Goal: Obtain resource: Download file/media

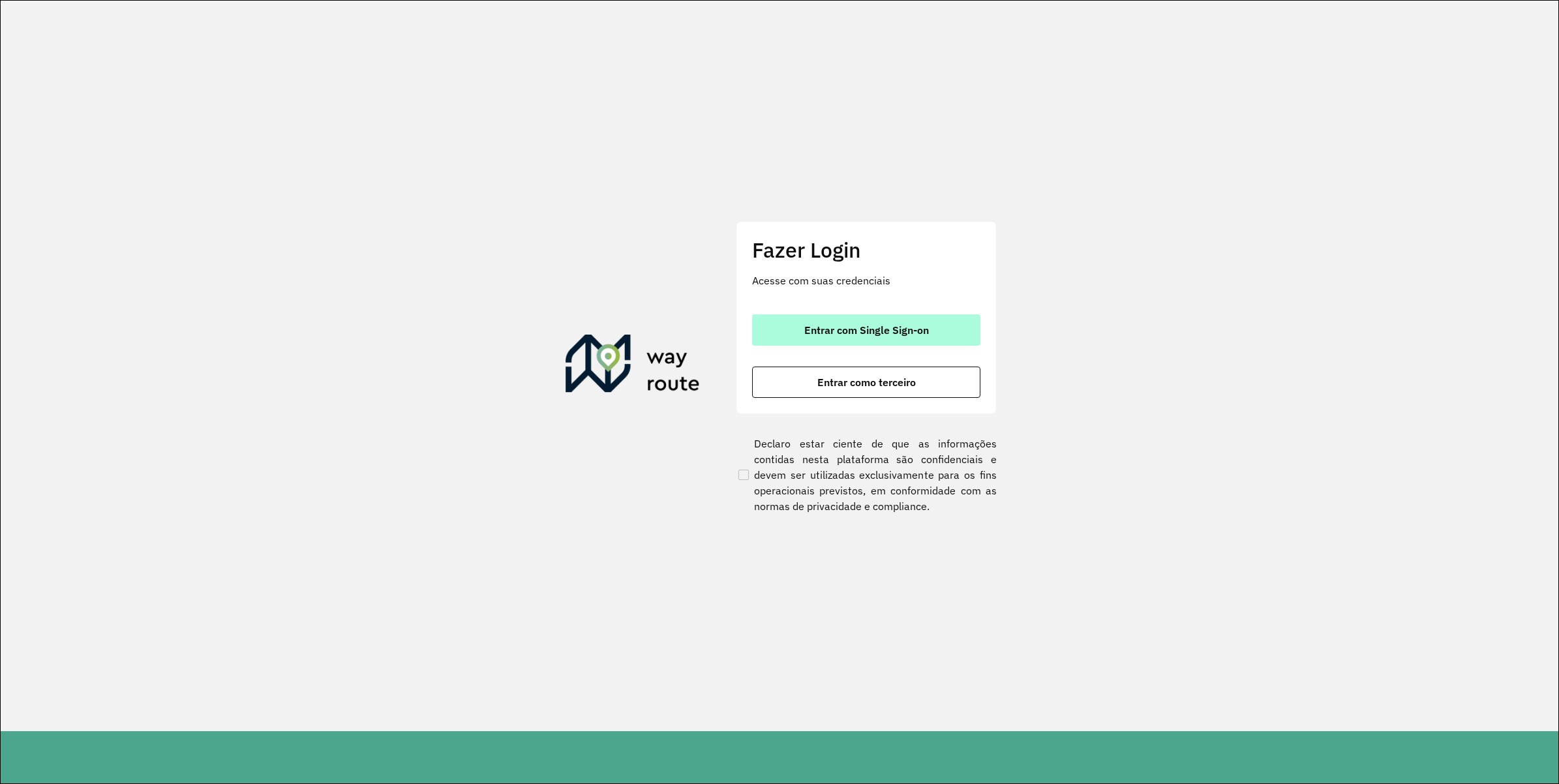
click at [763, 337] on button "Entrar com Single Sign-on" at bounding box center [866, 330] width 228 height 31
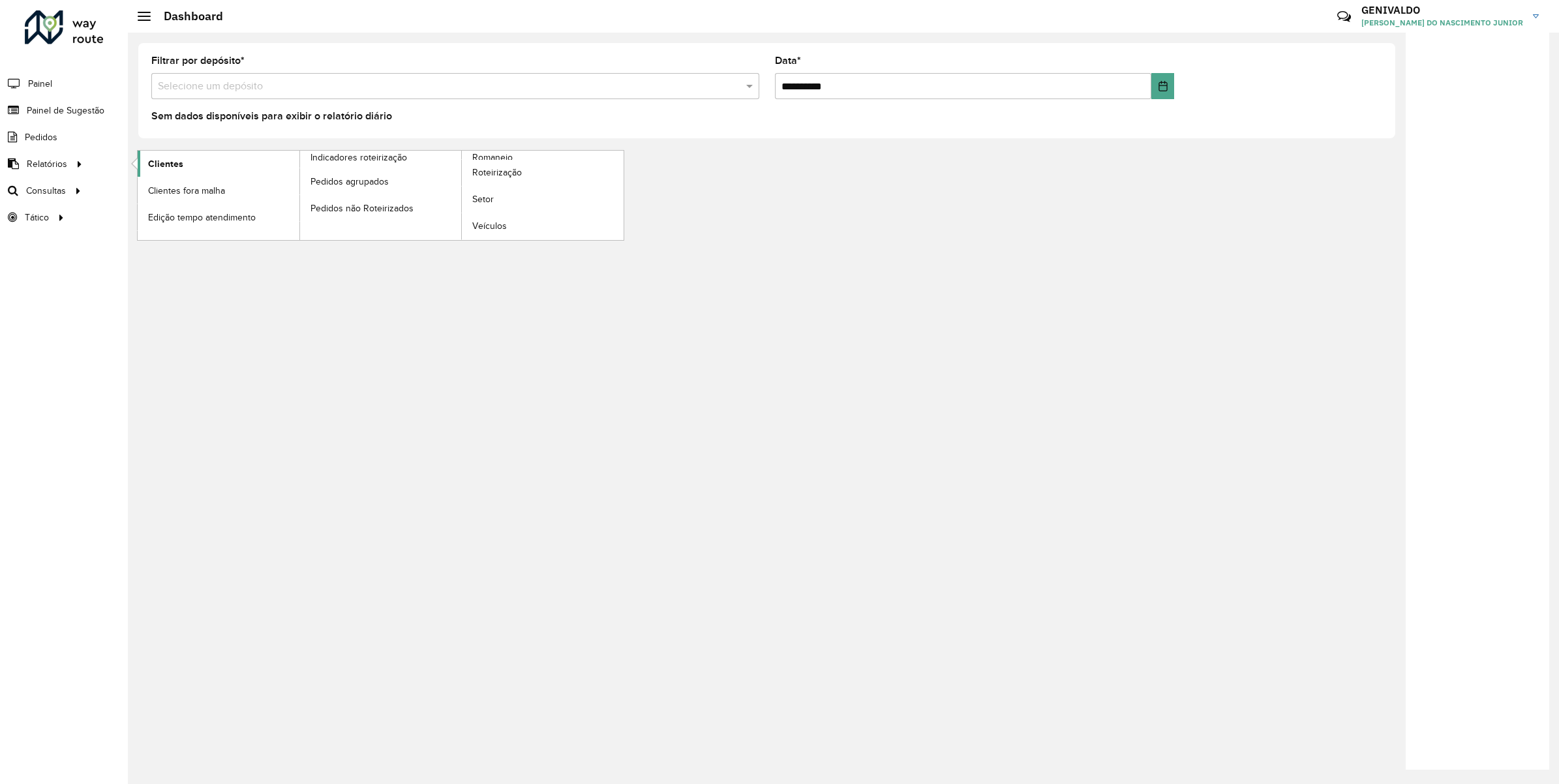
click at [163, 158] on span "Clientes" at bounding box center [166, 164] width 35 height 14
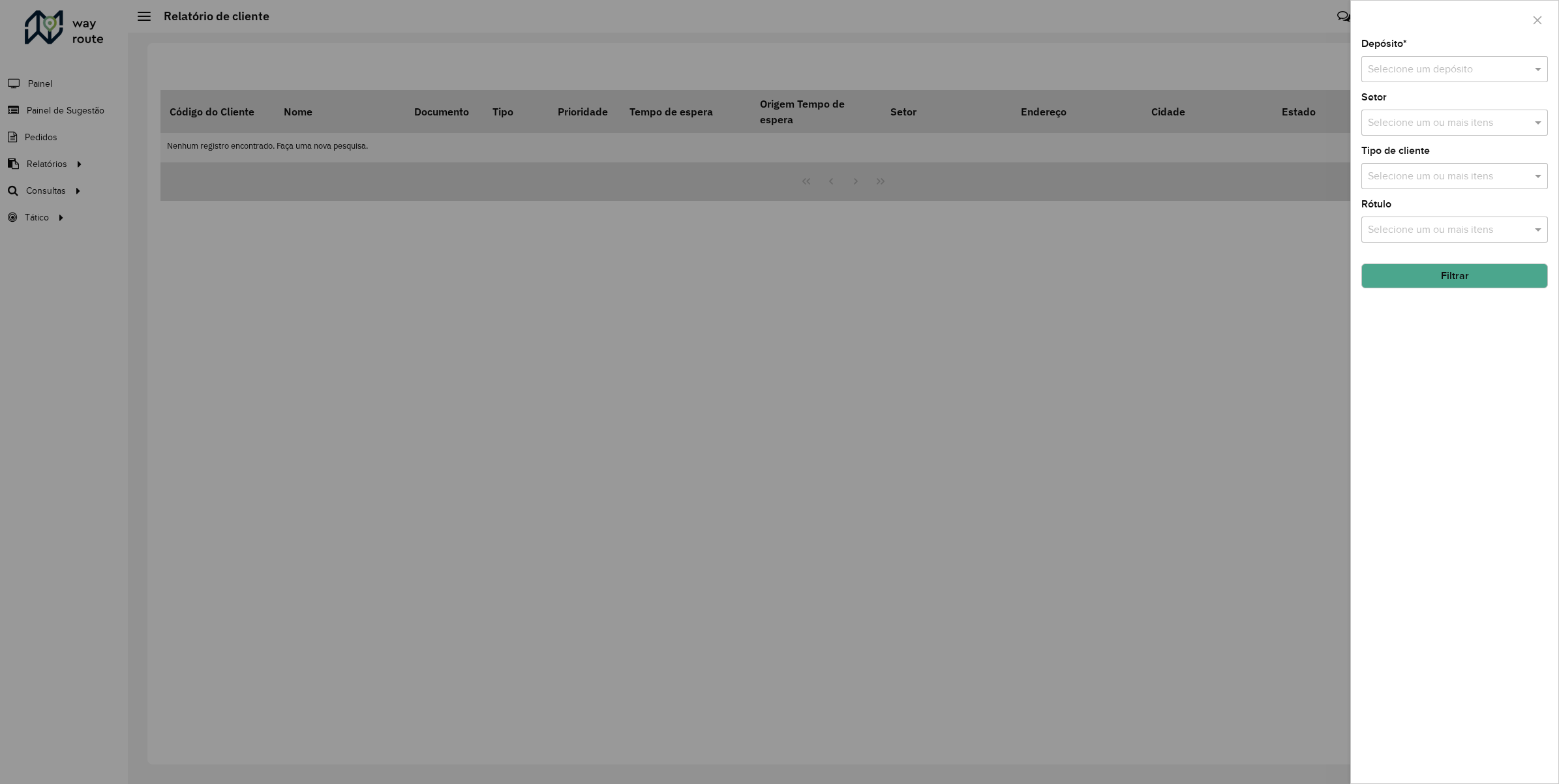
click at [1469, 67] on input "text" at bounding box center [1441, 70] width 148 height 15
click at [1418, 150] on div "CDD Cabo" at bounding box center [1454, 151] width 185 height 22
click at [1446, 275] on button "Filtrar" at bounding box center [1454, 275] width 187 height 24
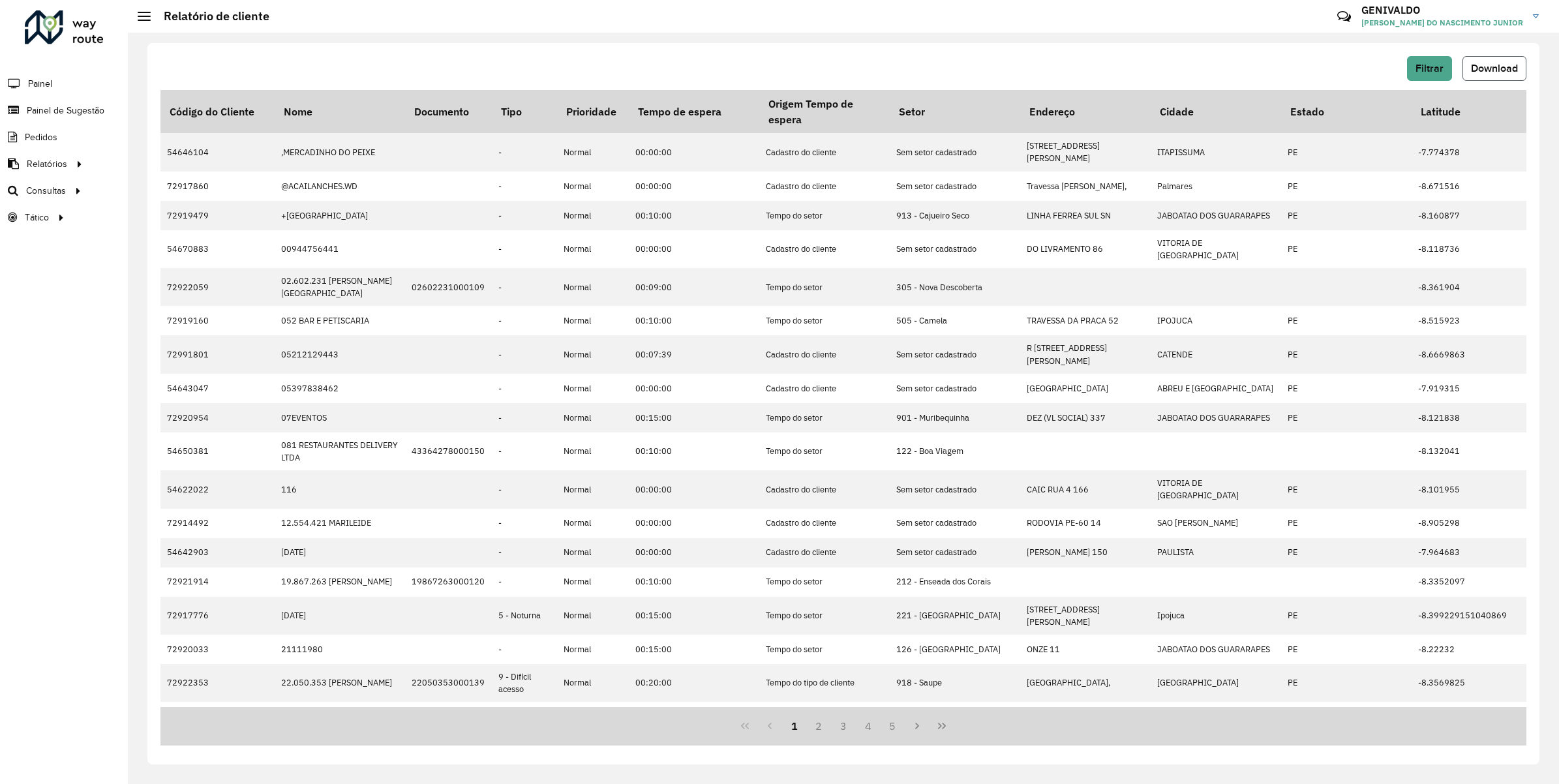
click at [1504, 70] on span "Download" at bounding box center [1493, 68] width 47 height 11
click at [493, 157] on span "Romaneio" at bounding box center [493, 158] width 42 height 14
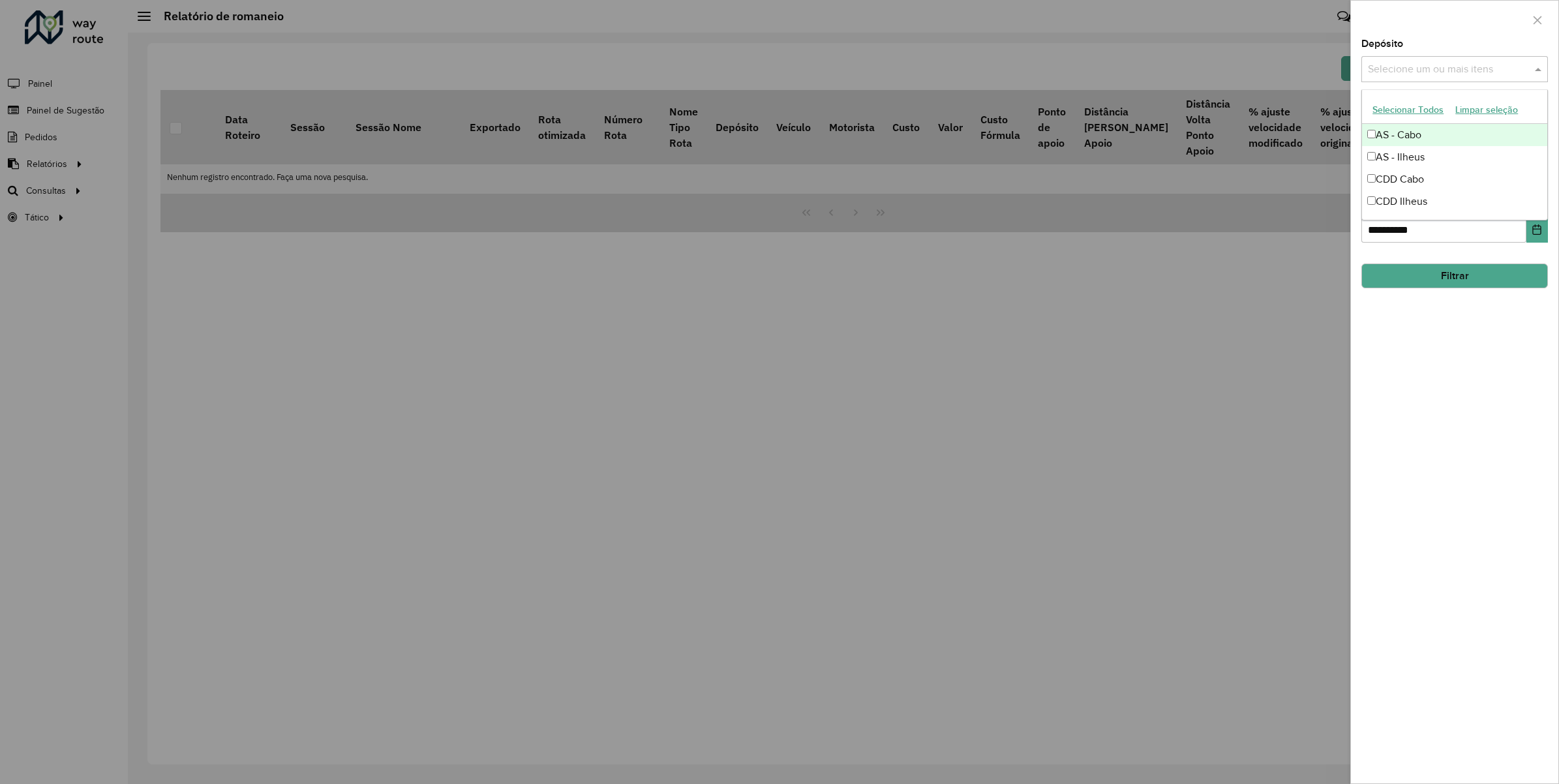
click at [1381, 65] on input "text" at bounding box center [1447, 70] width 167 height 15
click at [1424, 173] on div "CDD Cabo" at bounding box center [1454, 179] width 185 height 22
click at [1433, 350] on div "**********" at bounding box center [1454, 411] width 207 height 744
click at [1536, 176] on icon "Choose Date" at bounding box center [1537, 176] width 11 height 11
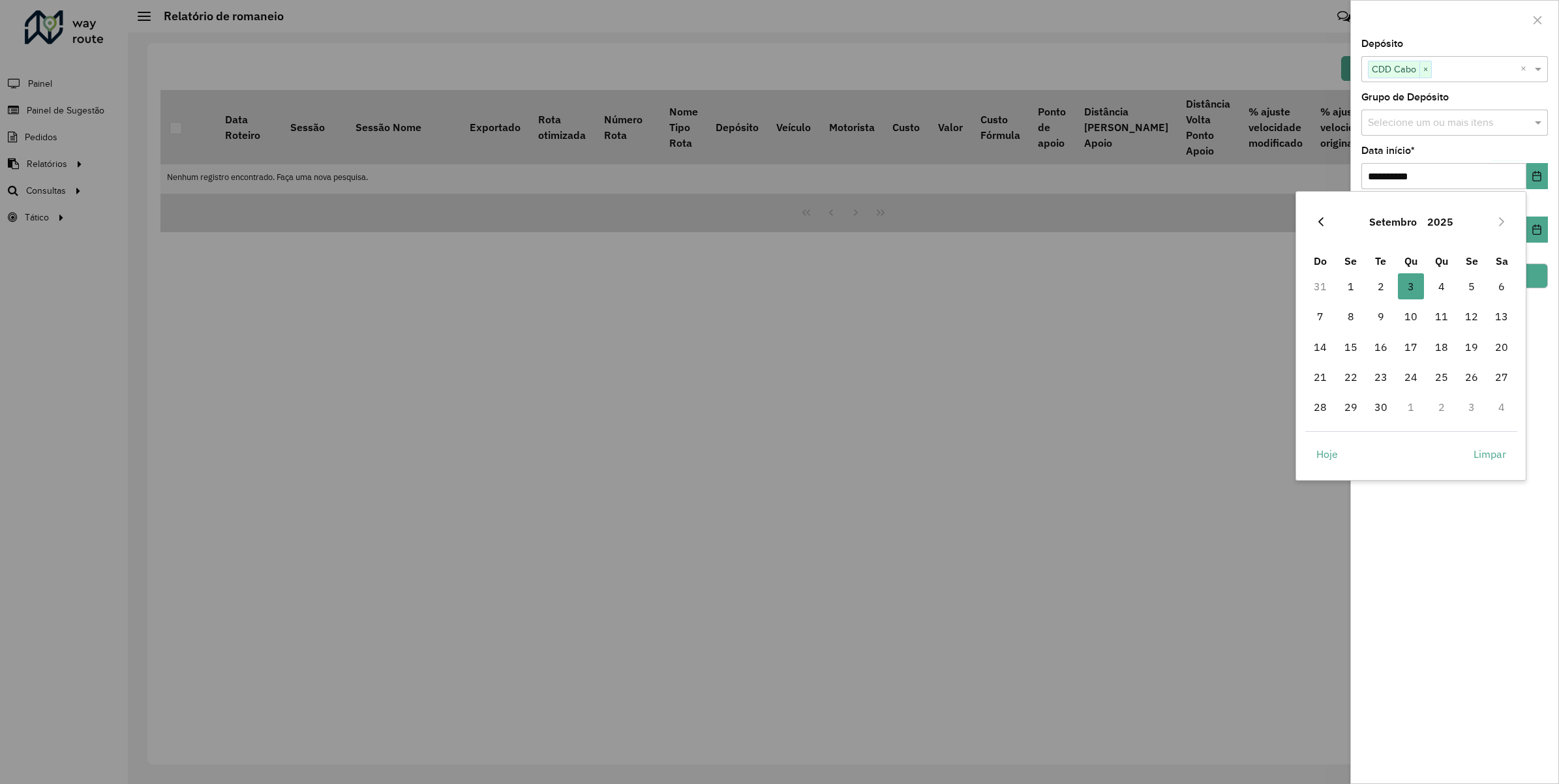
click at [1328, 216] on button "Previous Month" at bounding box center [1320, 221] width 21 height 21
click at [1347, 405] on span "25" at bounding box center [1351, 407] width 26 height 26
type input "**********"
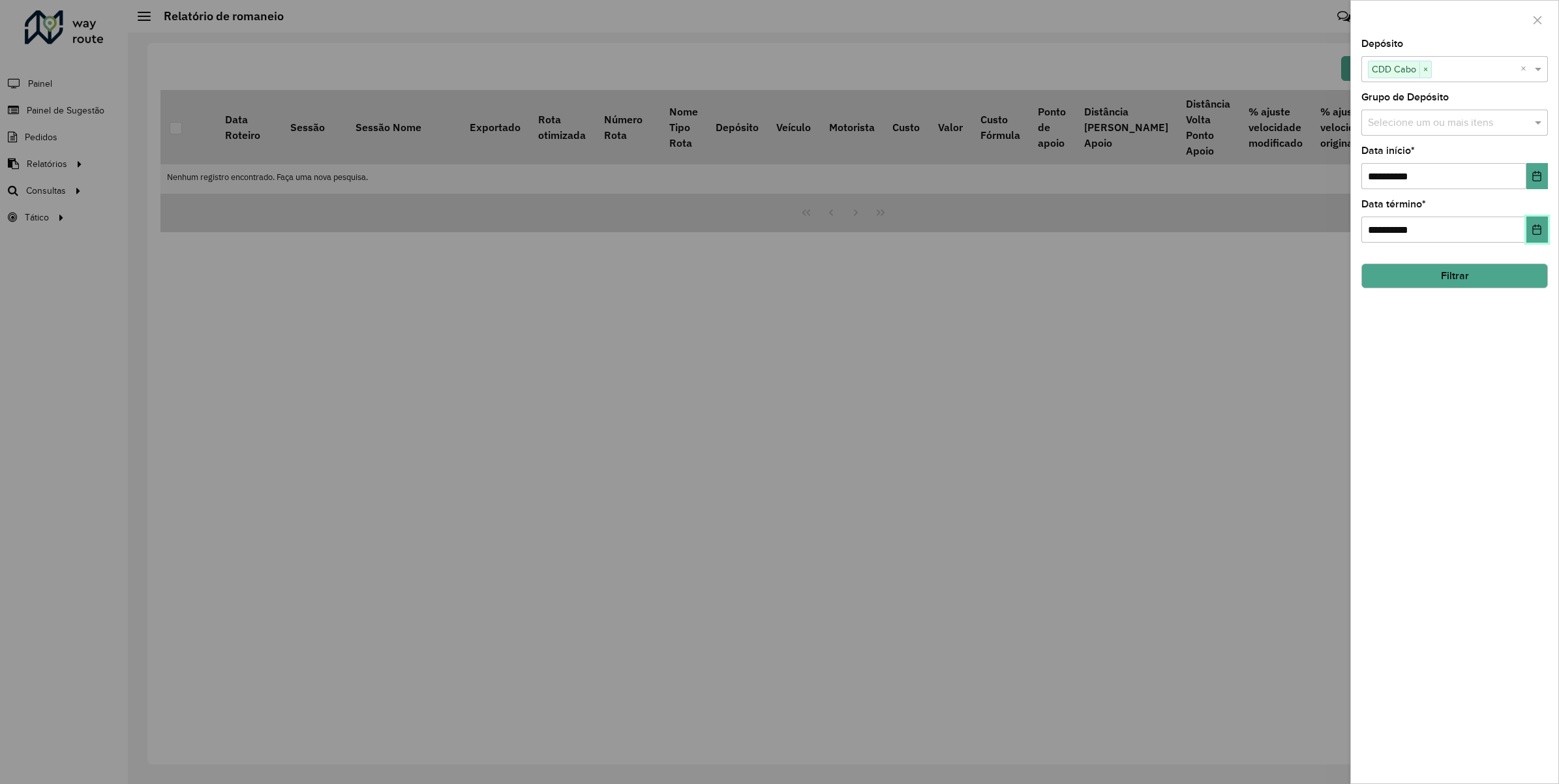
click at [1526, 229] on button "Choose Date" at bounding box center [1537, 229] width 21 height 26
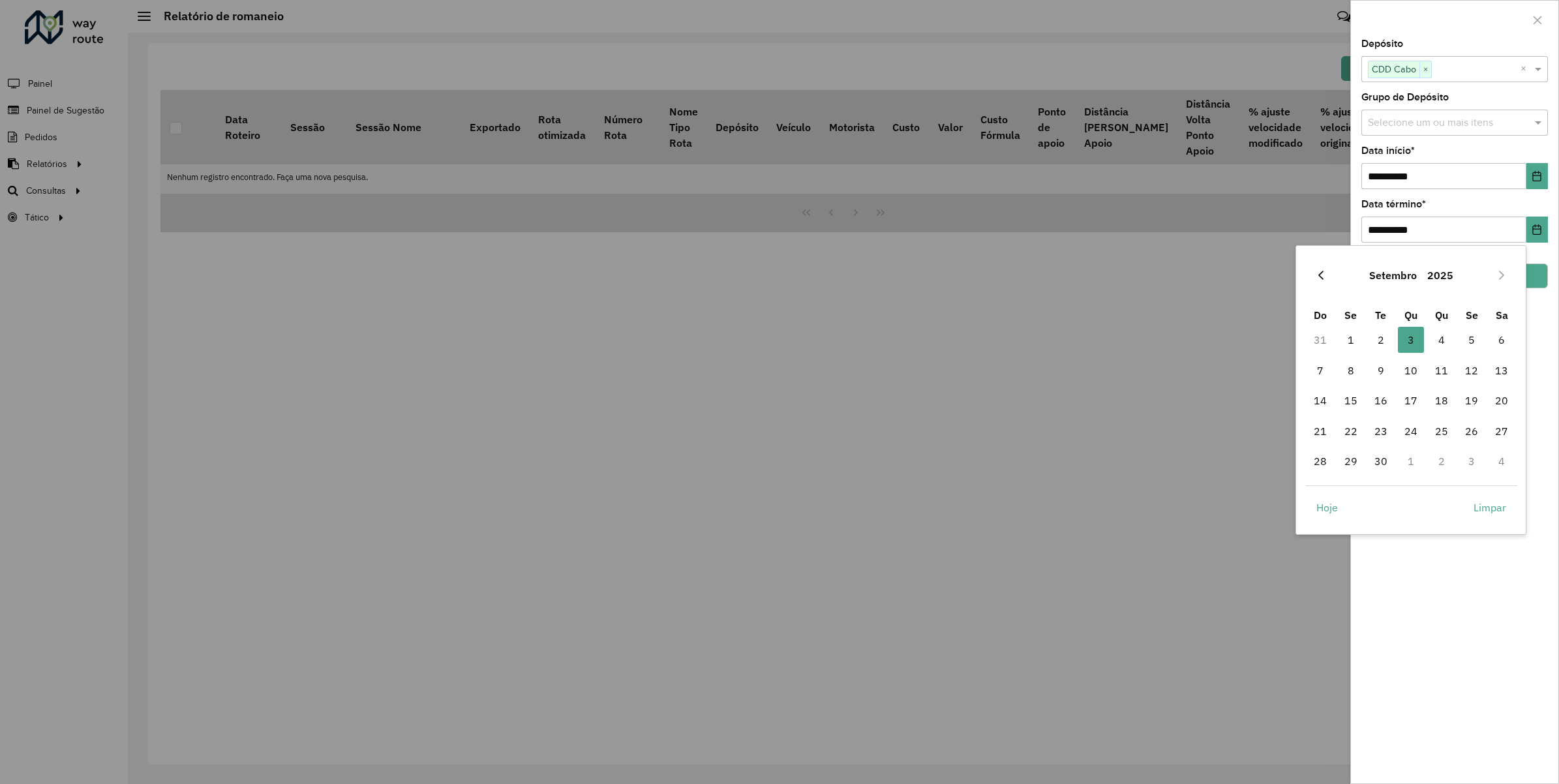
click at [1323, 272] on icon "Previous Month" at bounding box center [1321, 275] width 11 height 11
click at [1505, 457] on span "30" at bounding box center [1501, 461] width 26 height 26
type input "**********"
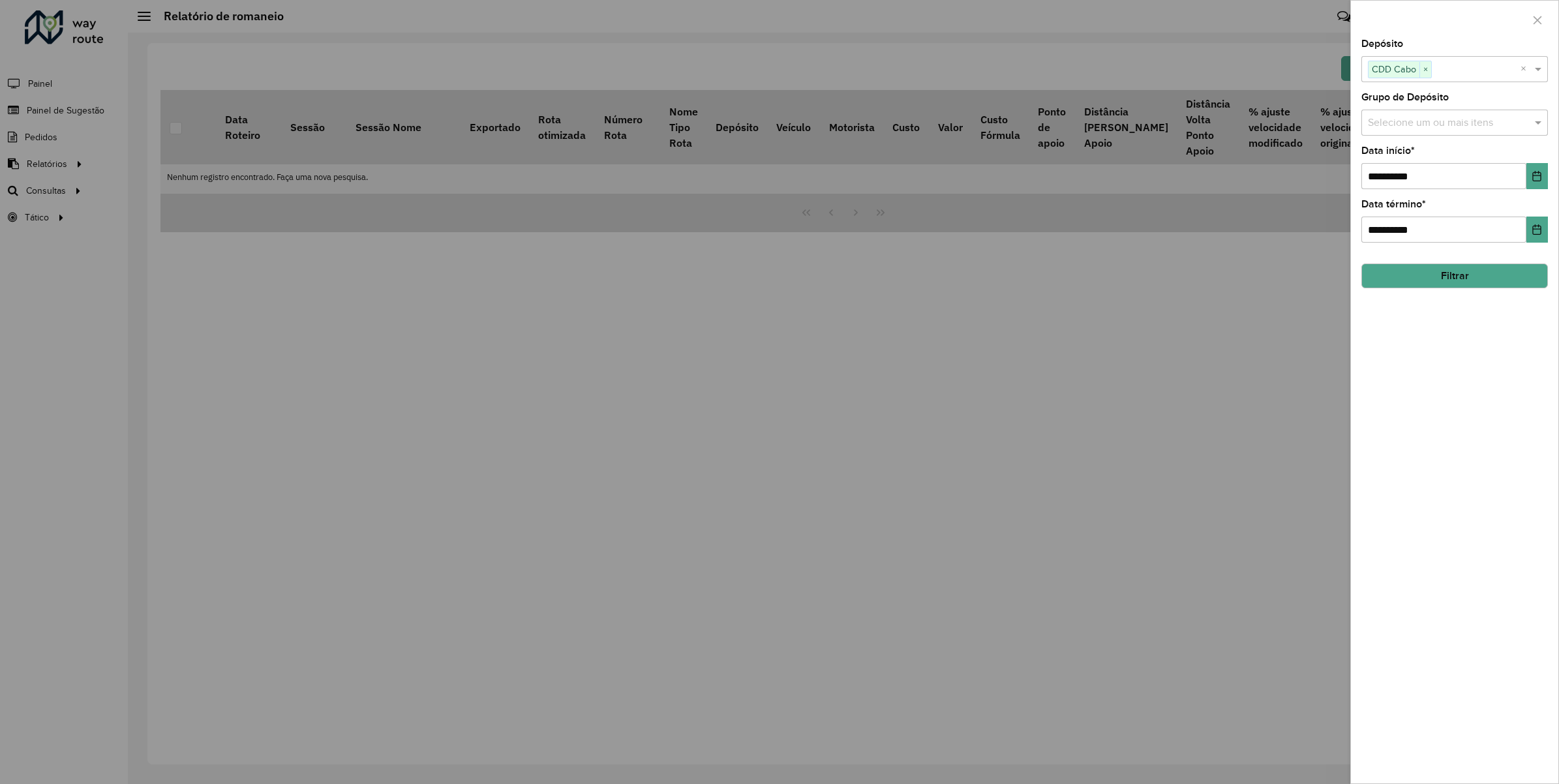
click at [1487, 291] on div "**********" at bounding box center [1454, 411] width 207 height 744
click at [1498, 272] on button "Filtrar" at bounding box center [1454, 275] width 187 height 24
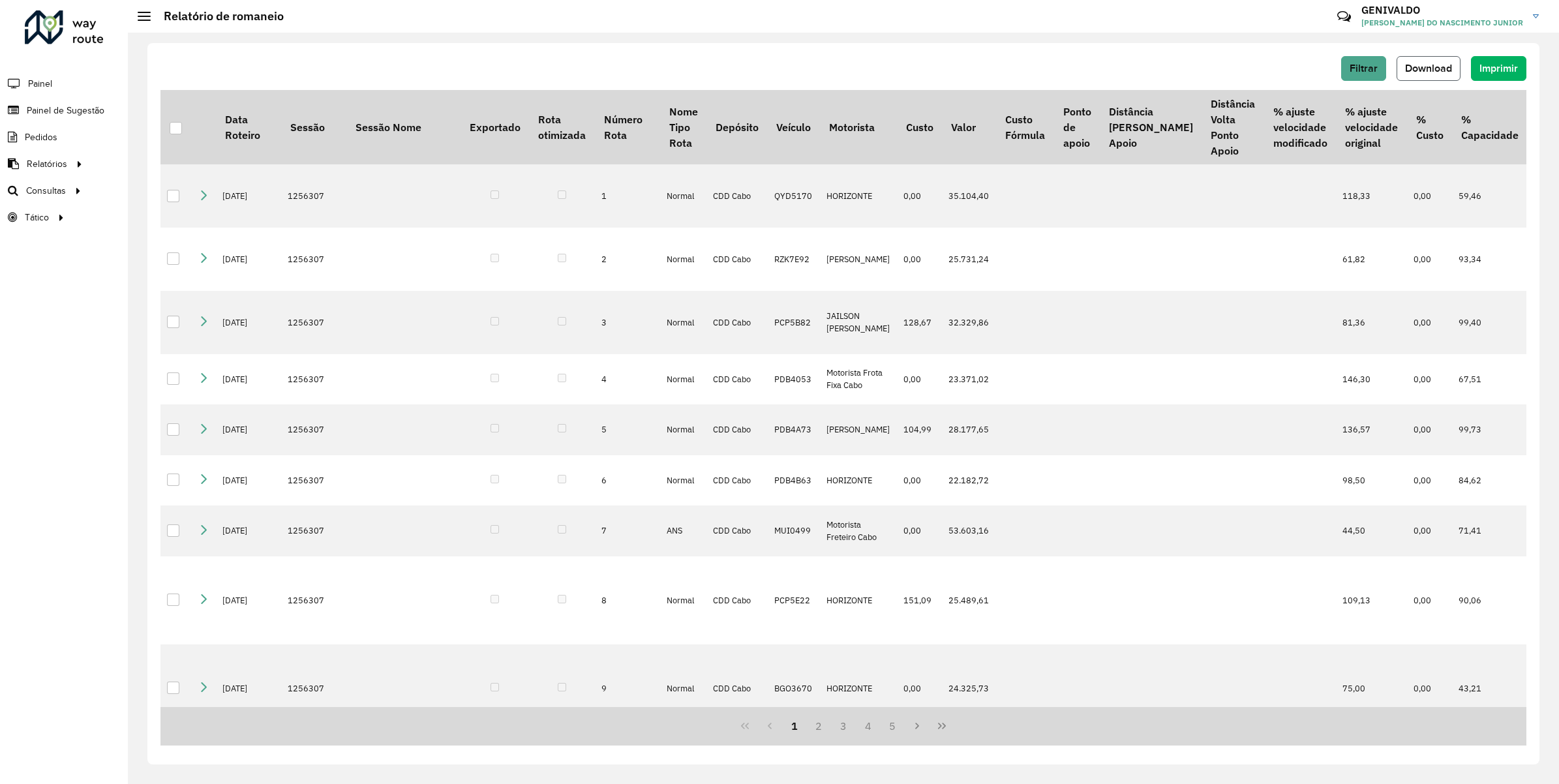
click at [1404, 65] on span "Download" at bounding box center [1427, 68] width 47 height 11
